Goal: Information Seeking & Learning: Learn about a topic

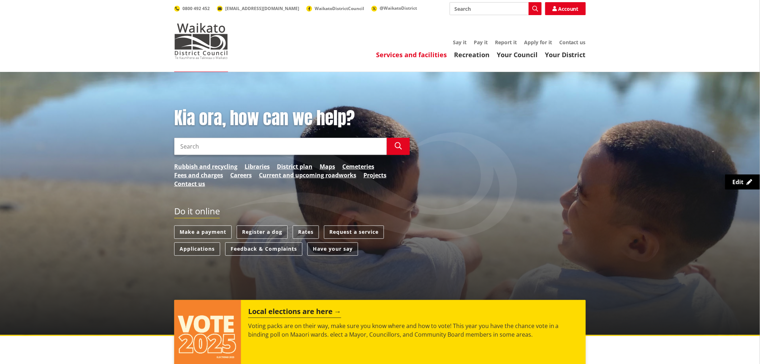
click at [434, 57] on link "Services and facilities" at bounding box center [411, 54] width 71 height 9
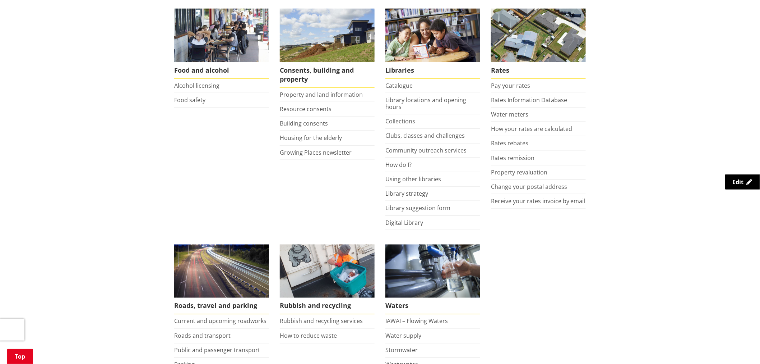
scroll to position [359, 0]
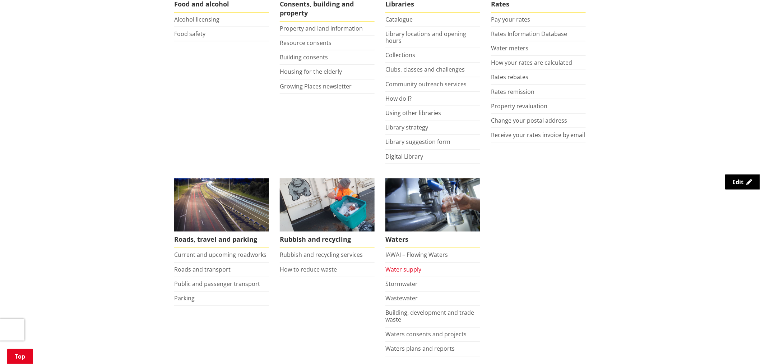
click at [407, 269] on link "Water supply" at bounding box center [404, 270] width 36 height 8
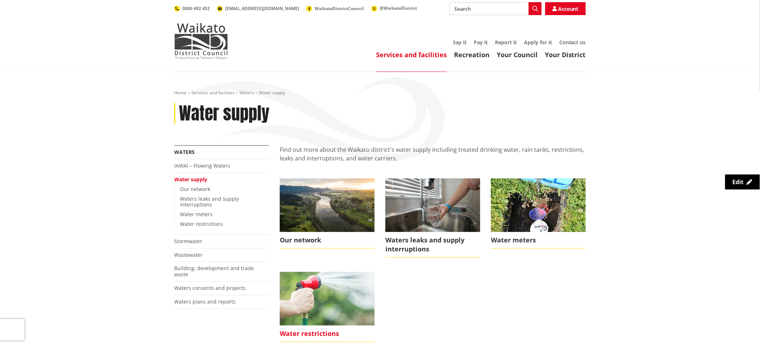
click at [325, 293] on img at bounding box center [327, 298] width 95 height 53
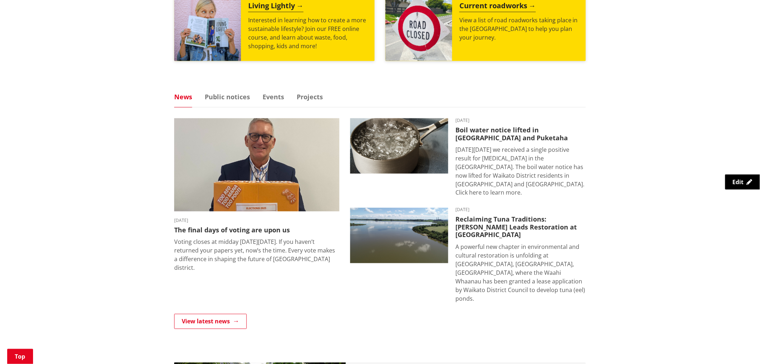
scroll to position [439, 0]
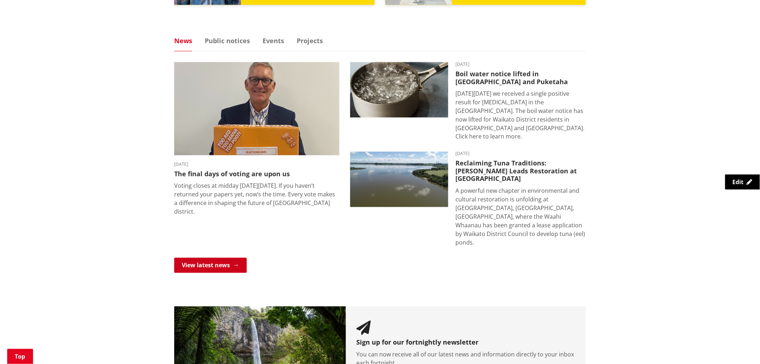
click at [227, 258] on link "View latest news" at bounding box center [210, 265] width 73 height 15
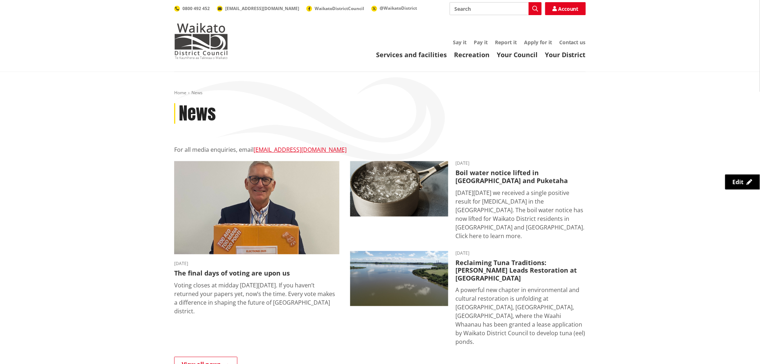
scroll to position [160, 0]
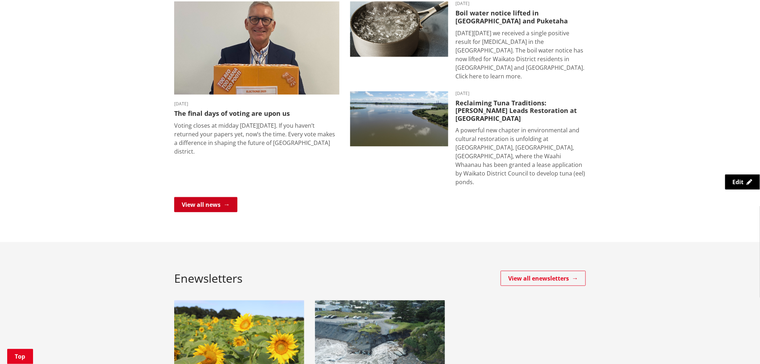
click at [198, 197] on link "View all news" at bounding box center [205, 204] width 63 height 15
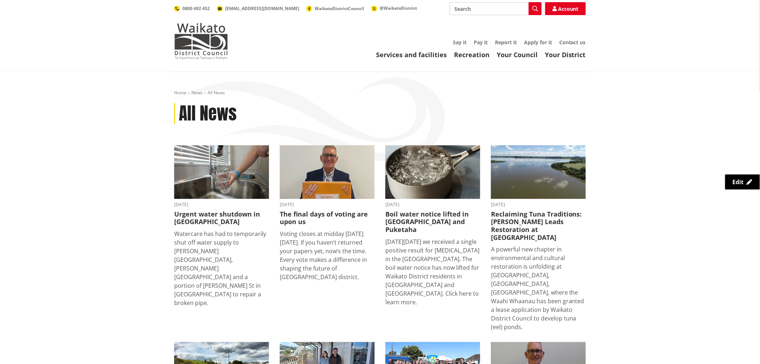
click at [180, 90] on ol "Home News All News" at bounding box center [380, 93] width 412 height 6
click at [180, 92] on link "Home" at bounding box center [180, 92] width 12 height 6
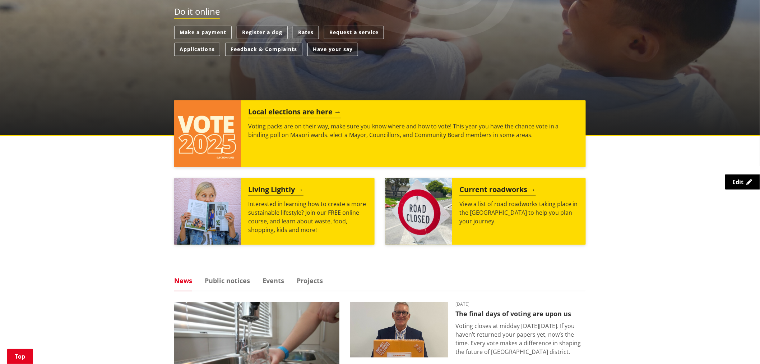
scroll to position [359, 0]
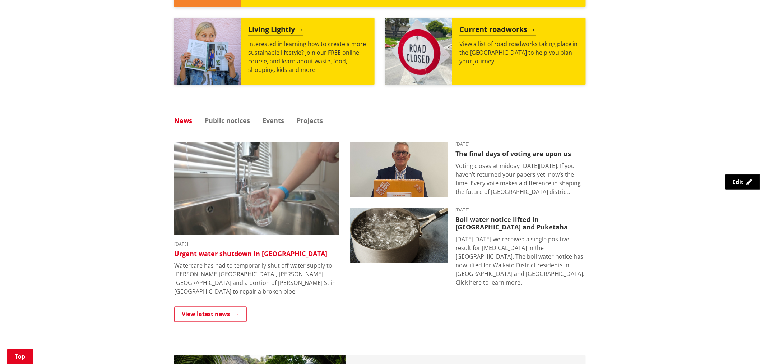
click at [234, 253] on h3 "Urgent water shutdown in [GEOGRAPHIC_DATA]" at bounding box center [256, 254] width 165 height 8
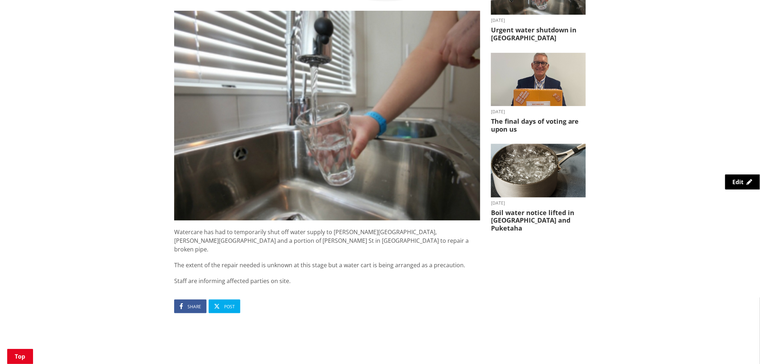
scroll to position [199, 0]
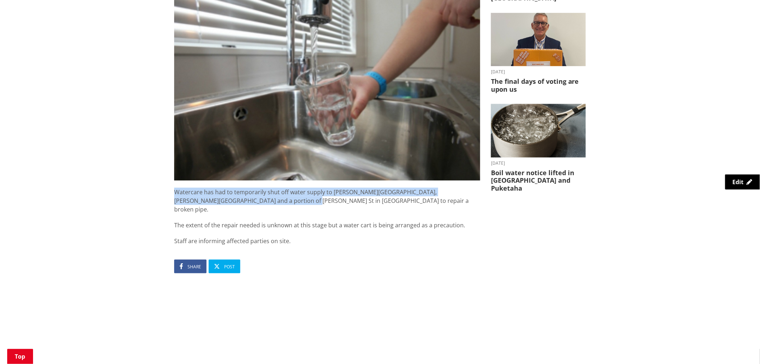
drag, startPoint x: 175, startPoint y: 193, endPoint x: 261, endPoint y: 201, distance: 85.9
click at [261, 201] on p "Watercare has had to temporarily shut off water supply to [PERSON_NAME][GEOGRAP…" at bounding box center [327, 201] width 306 height 26
copy p "Watercare has had to temporarily shut off water supply to [PERSON_NAME][GEOGRAP…"
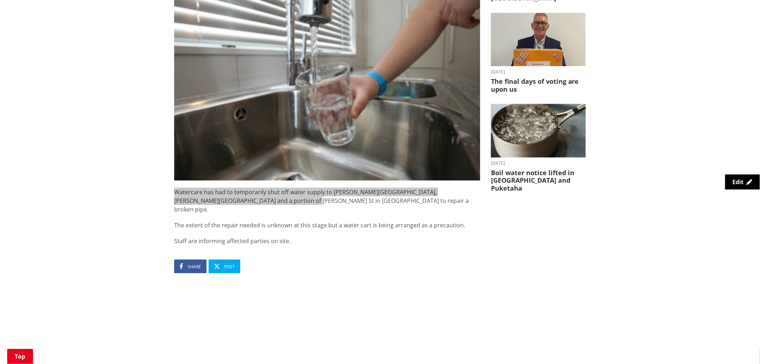
scroll to position [0, 0]
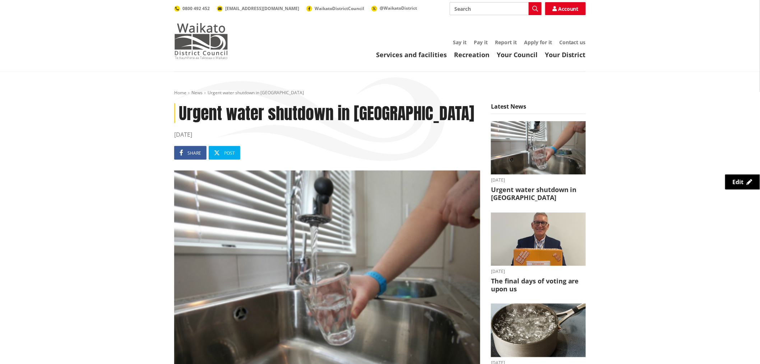
click at [201, 49] on img at bounding box center [201, 41] width 54 height 36
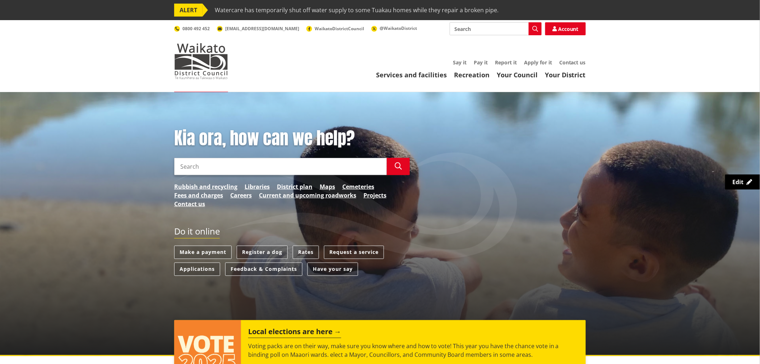
click at [469, 9] on span "Watercare has temporarily shut off water supply to some Tuakau homes while they…" at bounding box center [357, 10] width 284 height 13
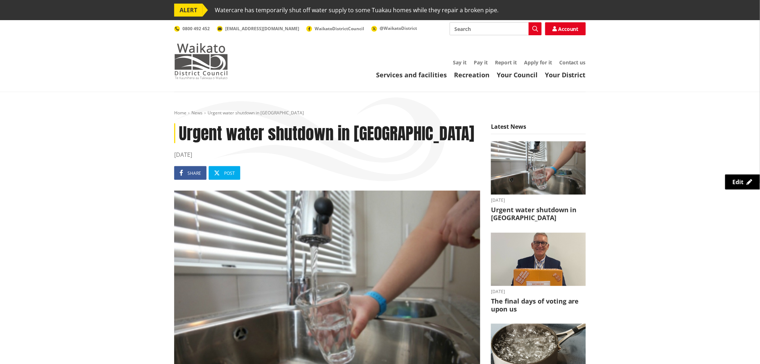
click at [203, 61] on img at bounding box center [201, 61] width 54 height 36
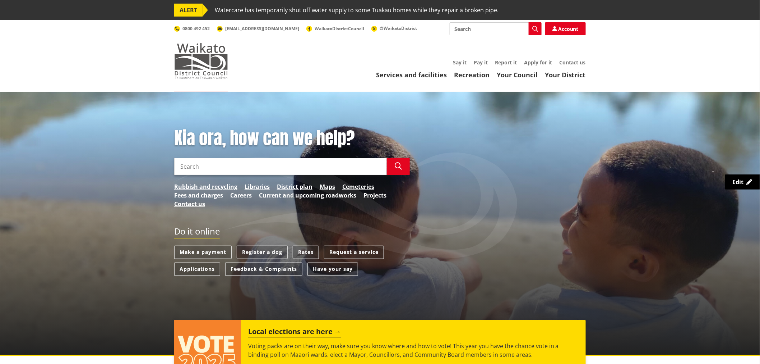
click at [212, 62] on img at bounding box center [201, 61] width 54 height 36
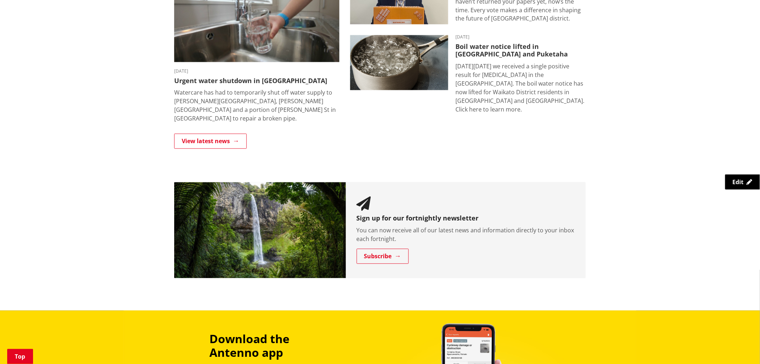
scroll to position [639, 0]
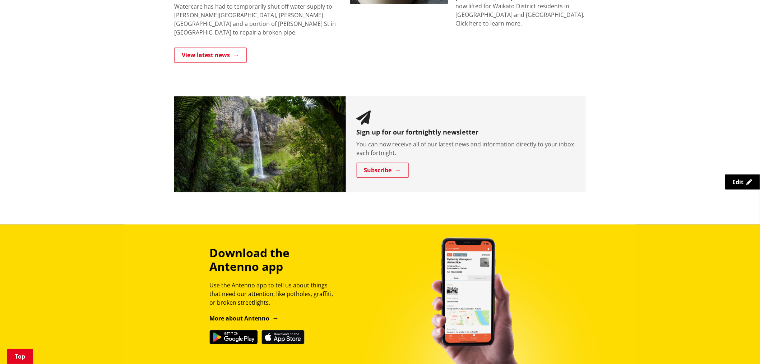
click at [401, 152] on div "Sign up for our fortnightly newsletter You can now receive all of our latest ne…" at bounding box center [466, 144] width 240 height 96
click at [398, 162] on link "Subscribe" at bounding box center [383, 169] width 52 height 15
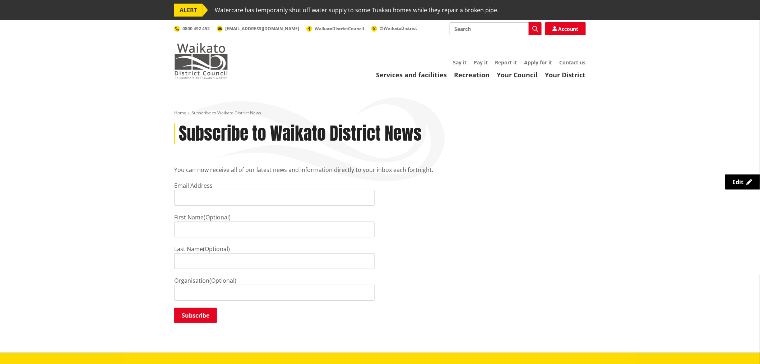
click at [188, 59] on img at bounding box center [201, 61] width 54 height 36
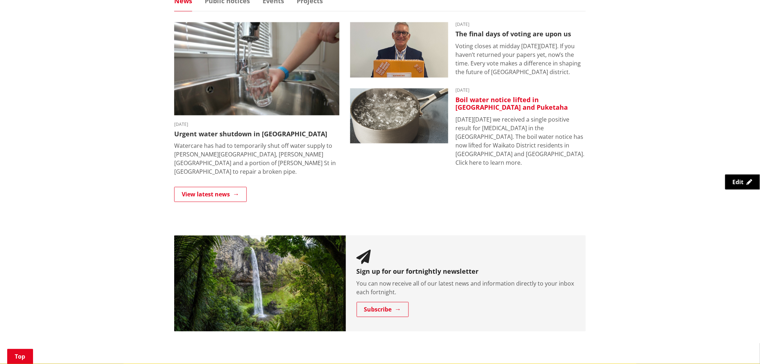
scroll to position [439, 0]
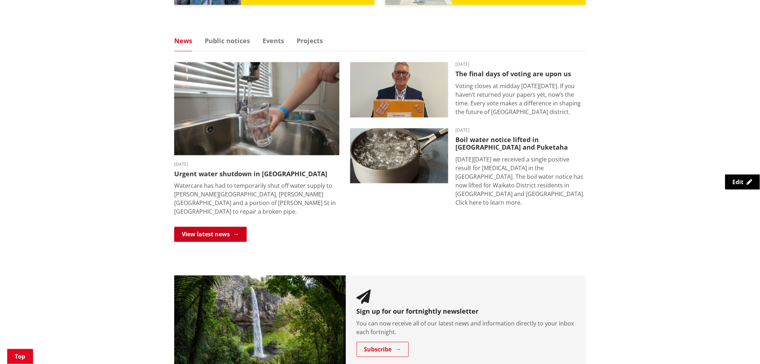
click at [234, 227] on link "View latest news" at bounding box center [210, 234] width 73 height 15
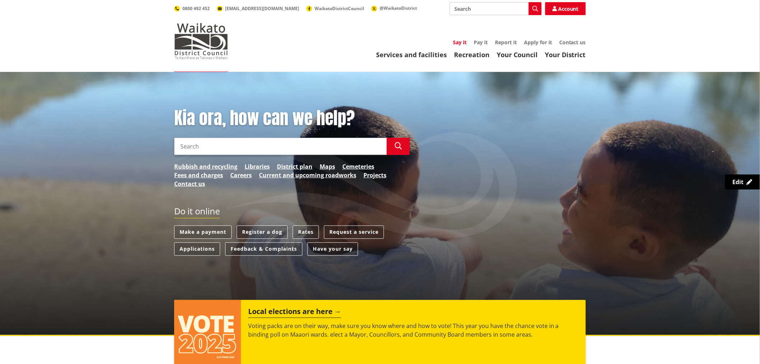
click at [464, 41] on link "Say it" at bounding box center [460, 42] width 14 height 7
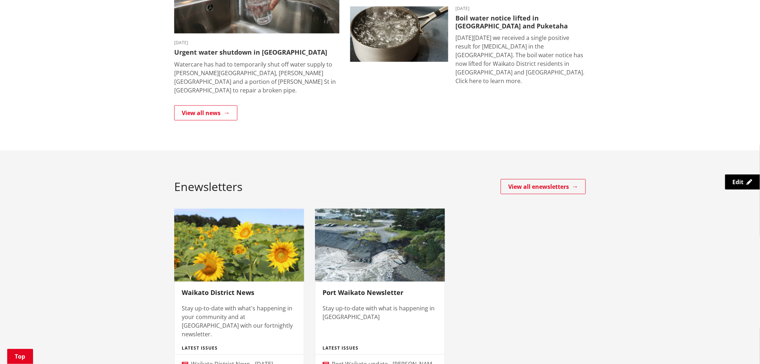
scroll to position [359, 0]
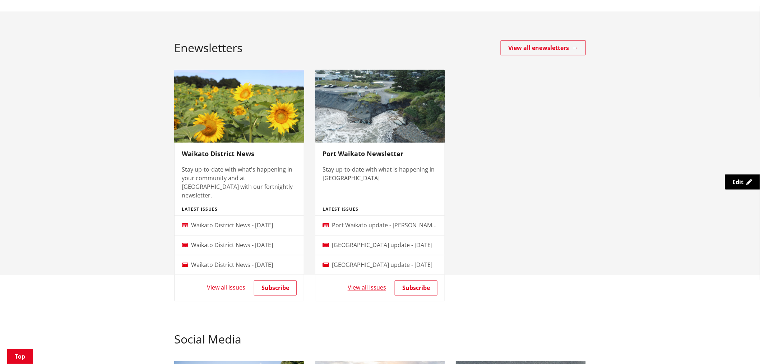
click at [229, 284] on link "View all issues" at bounding box center [226, 288] width 38 height 8
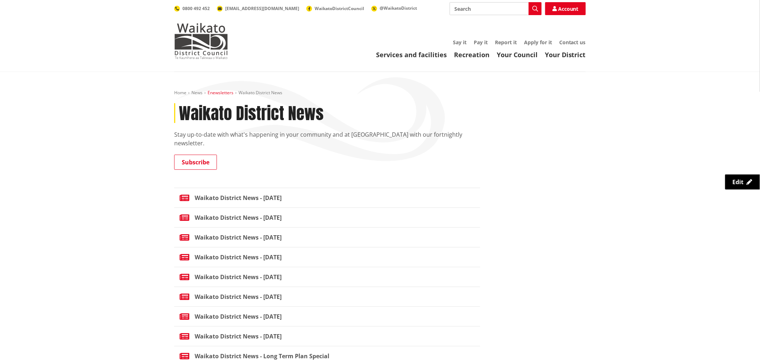
click at [220, 92] on link "Enewsletters" at bounding box center [221, 92] width 26 height 6
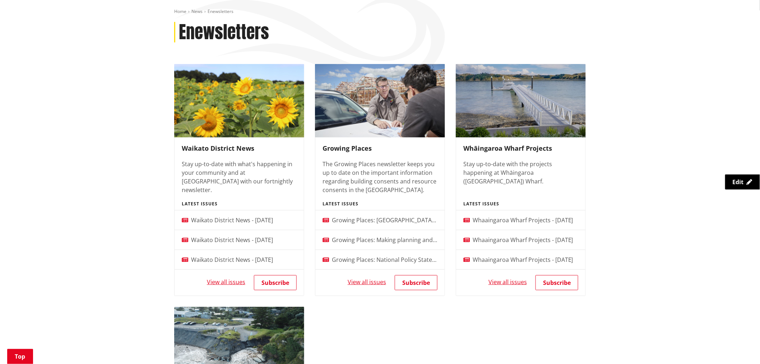
scroll to position [80, 0]
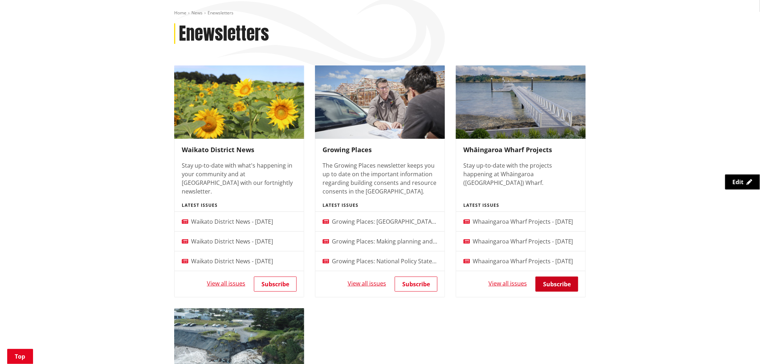
click at [558, 281] on link "Subscribe" at bounding box center [557, 283] width 43 height 15
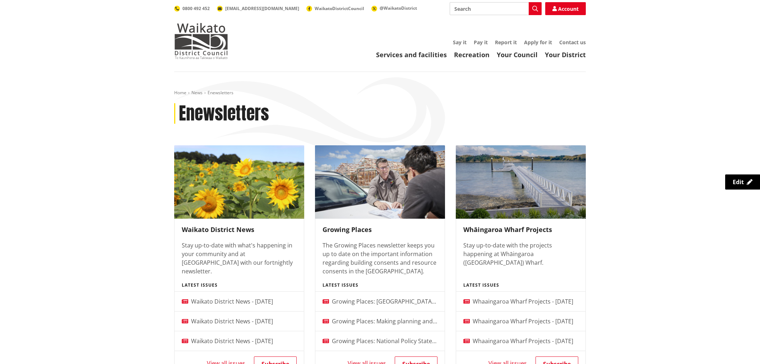
scroll to position [80, 0]
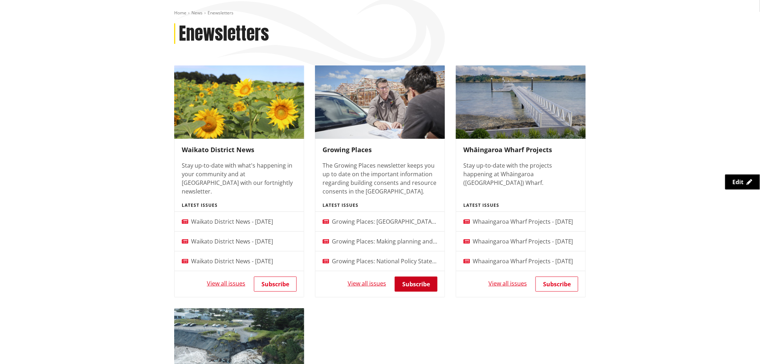
click at [421, 279] on link "Subscribe" at bounding box center [416, 283] width 43 height 15
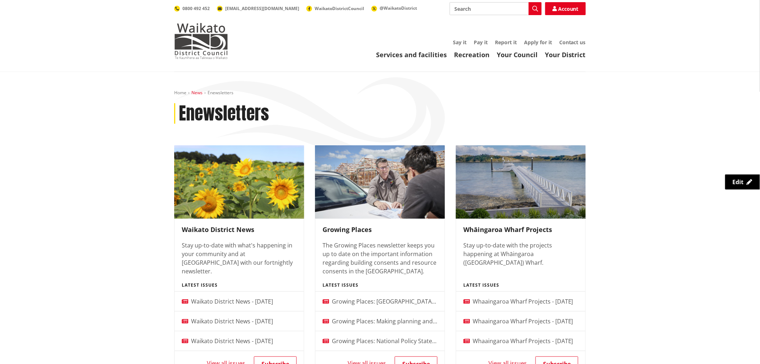
click at [196, 93] on link "News" at bounding box center [197, 92] width 11 height 6
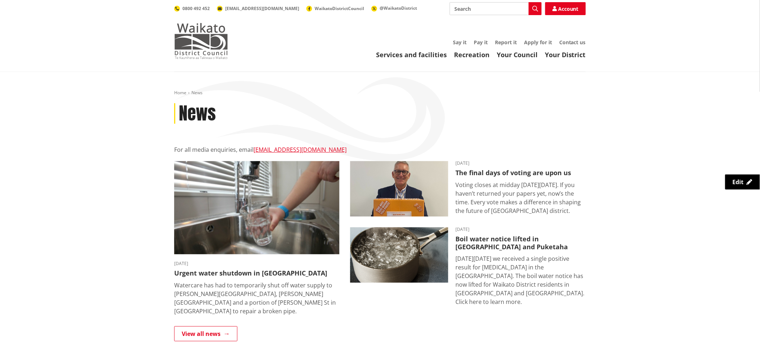
click at [219, 41] on img at bounding box center [201, 41] width 54 height 36
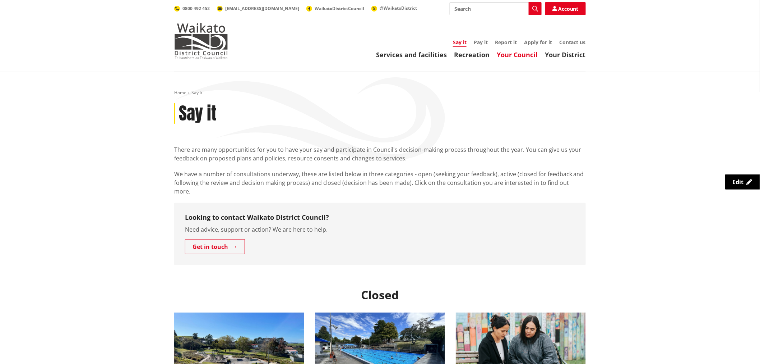
click at [534, 51] on link "Your Council" at bounding box center [517, 54] width 41 height 9
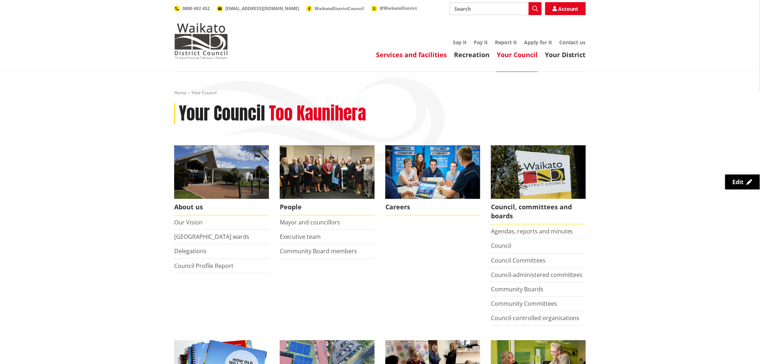
click at [395, 56] on link "Services and facilities" at bounding box center [411, 54] width 71 height 9
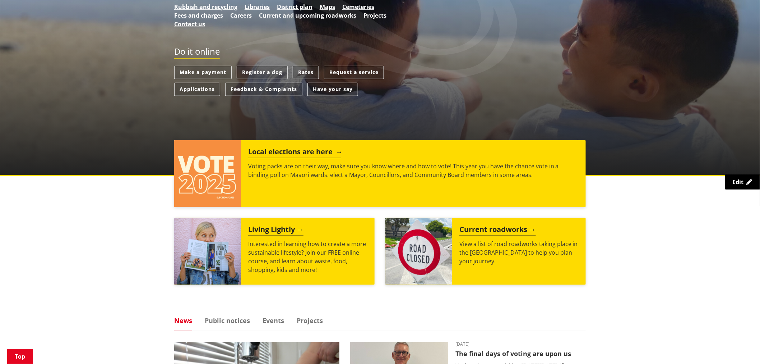
scroll to position [160, 0]
click at [226, 162] on img at bounding box center [207, 173] width 67 height 67
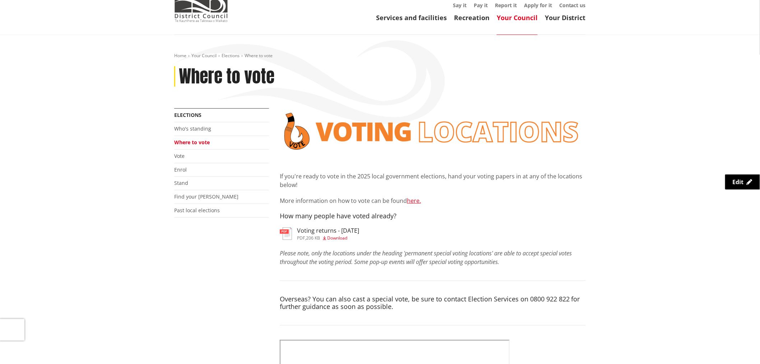
scroll to position [80, 0]
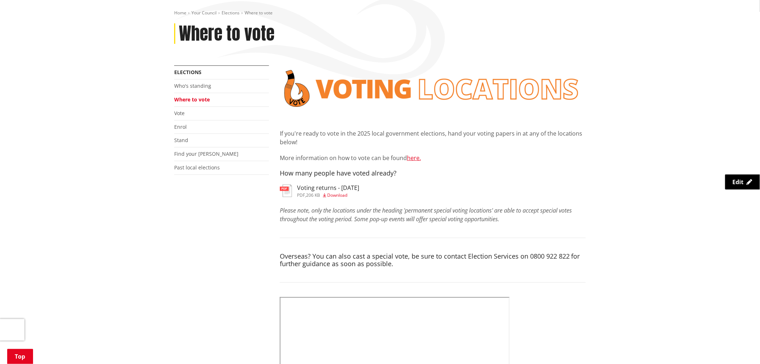
click at [304, 188] on h3 "Voting returns - [DATE]" at bounding box center [328, 187] width 62 height 7
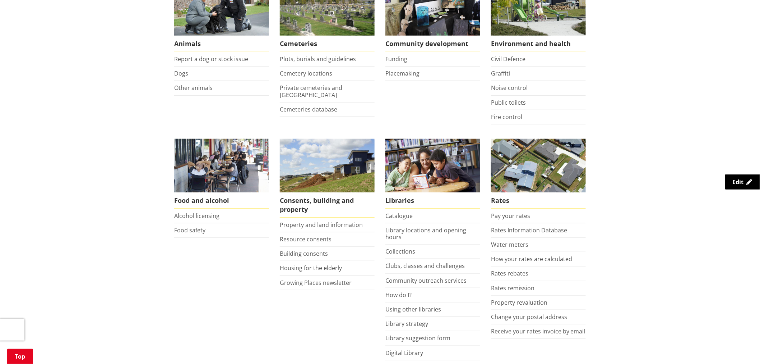
scroll to position [199, 0]
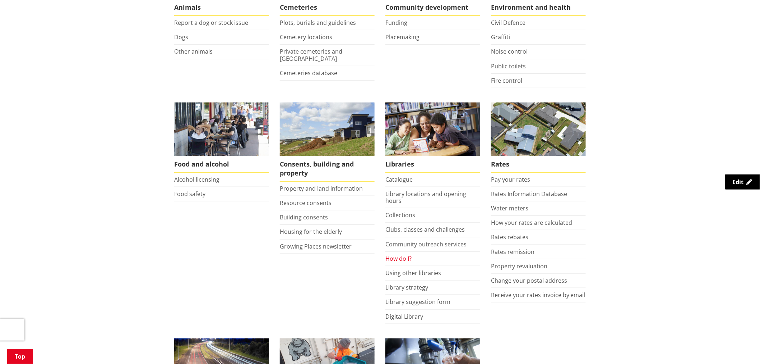
click at [399, 259] on link "How do I?" at bounding box center [399, 258] width 26 height 8
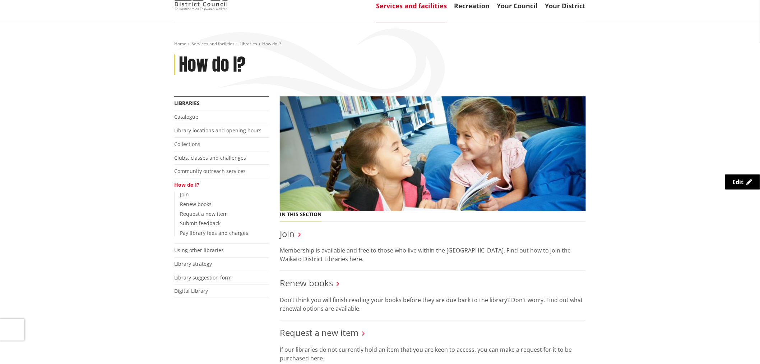
scroll to position [120, 0]
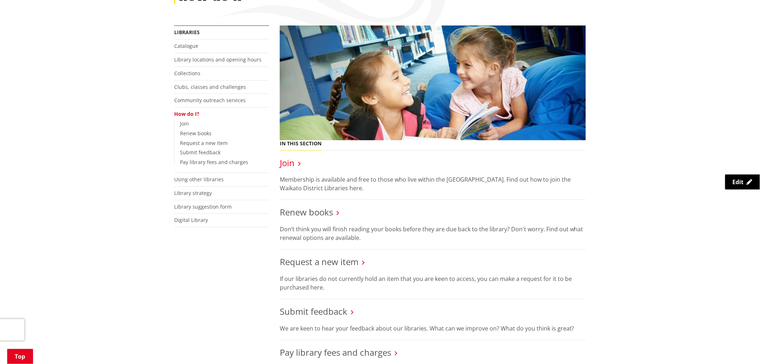
click at [293, 163] on link "Join" at bounding box center [287, 163] width 15 height 12
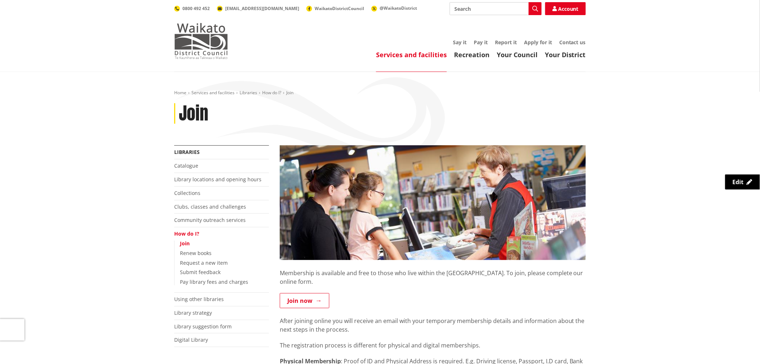
click at [207, 43] on img at bounding box center [201, 41] width 54 height 36
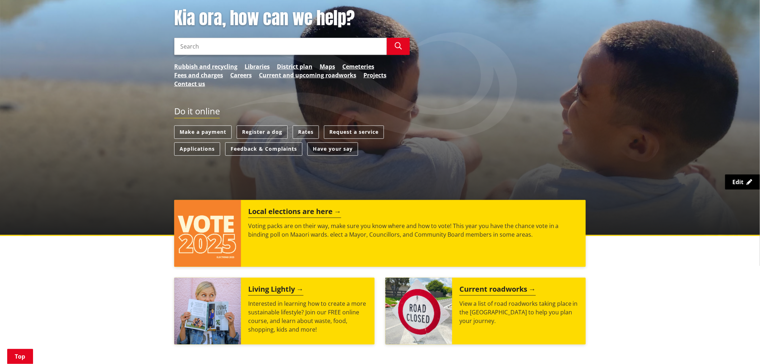
scroll to position [199, 0]
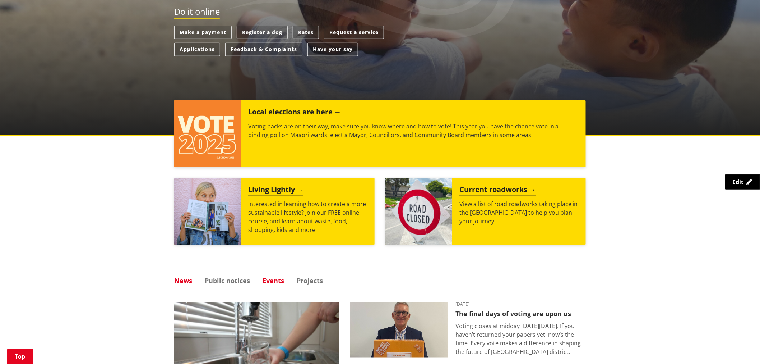
click at [274, 277] on link "Events" at bounding box center [274, 280] width 22 height 6
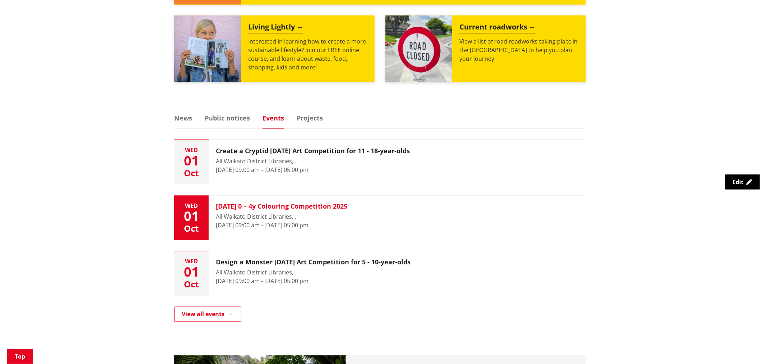
scroll to position [439, 0]
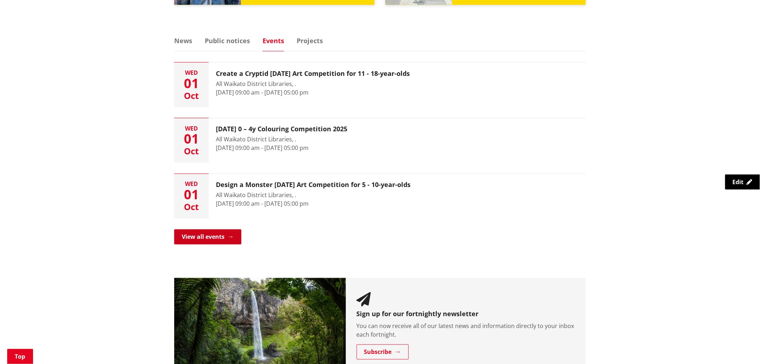
click at [217, 233] on link "View all events" at bounding box center [207, 236] width 67 height 15
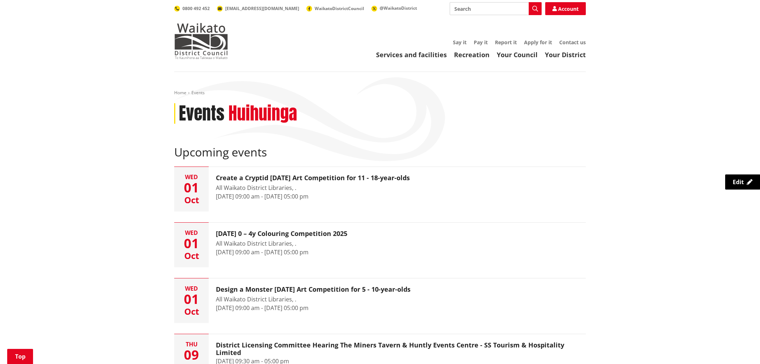
scroll to position [199, 0]
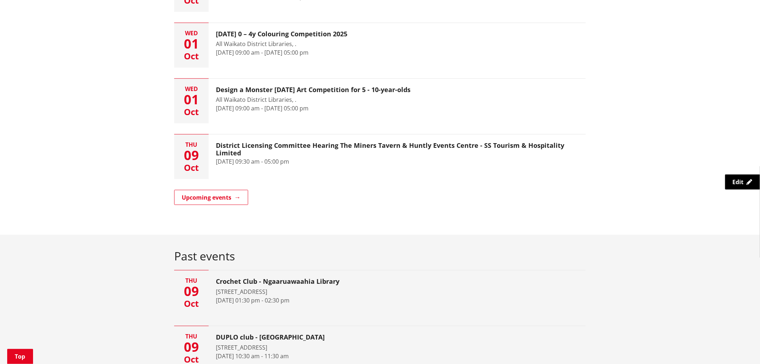
click at [216, 183] on div "Home Events Events Huihuinga Upcoming events Wed 01 Oct Create a Cryptid Hallow…" at bounding box center [380, 47] width 423 height 315
click at [220, 191] on link "Upcoming events" at bounding box center [211, 197] width 74 height 15
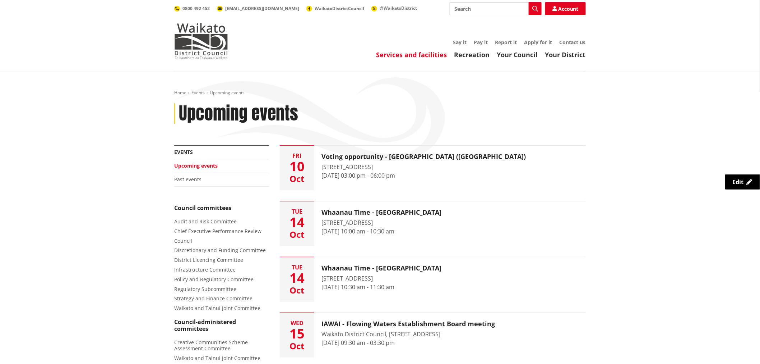
click at [417, 56] on link "Services and facilities" at bounding box center [411, 54] width 71 height 9
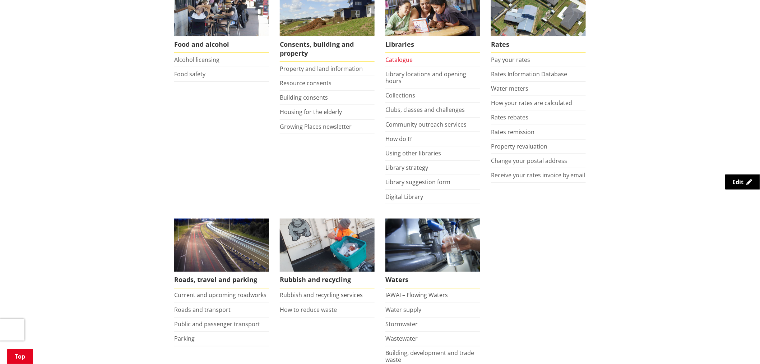
scroll to position [439, 0]
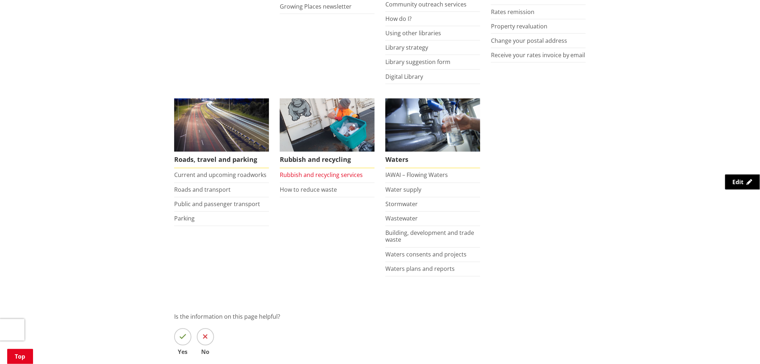
click at [340, 177] on link "Rubbish and recycling services" at bounding box center [321, 175] width 83 height 8
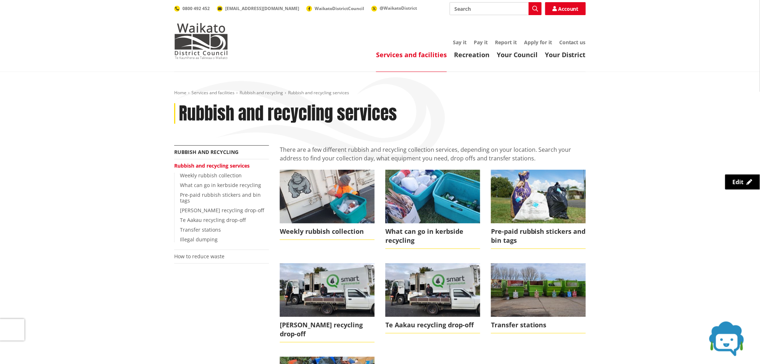
scroll to position [80, 0]
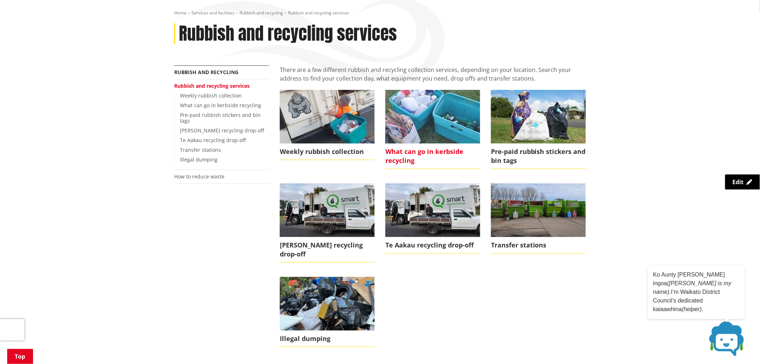
click at [438, 142] on img at bounding box center [433, 116] width 95 height 53
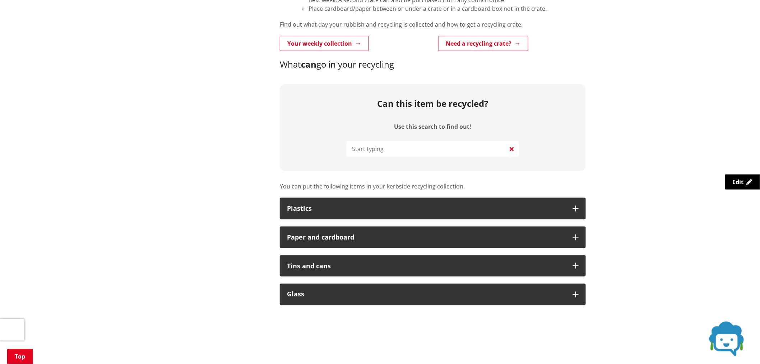
scroll to position [359, 0]
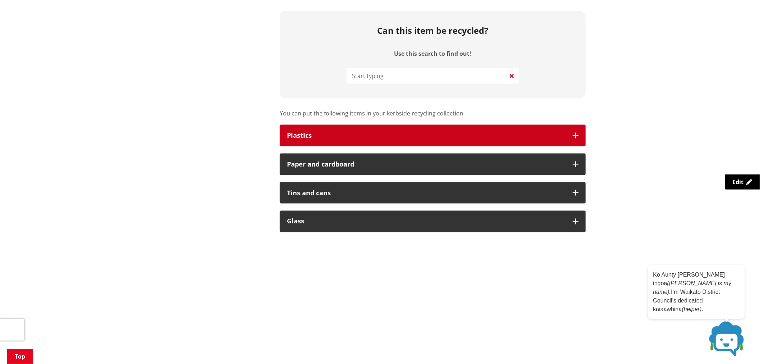
click at [430, 135] on div "Plastics" at bounding box center [426, 135] width 279 height 7
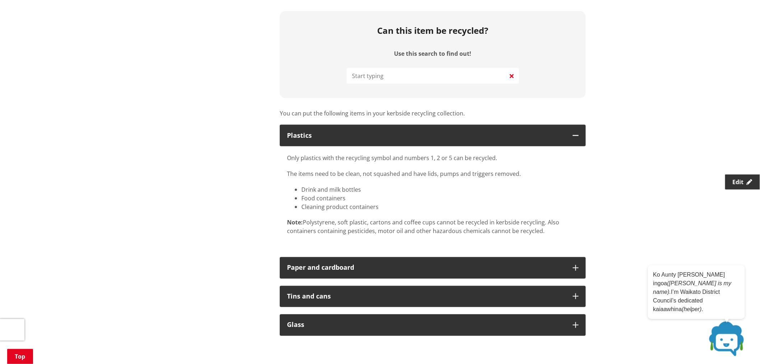
click at [737, 182] on span "Edit" at bounding box center [738, 182] width 11 height 8
